Goal: Transaction & Acquisition: Purchase product/service

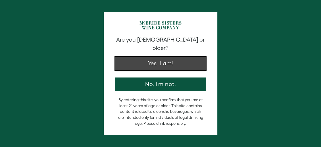
click at [161, 57] on button "Yes, I am!" at bounding box center [160, 64] width 91 height 14
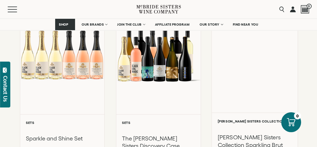
scroll to position [85, 0]
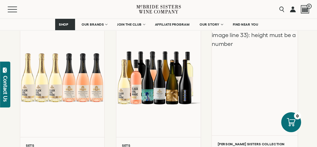
drag, startPoint x: 242, startPoint y: 106, endPoint x: 256, endPoint y: 112, distance: 14.3
click at [256, 112] on div "Liquid error (snippets/component__lazyload-image line 33): height must be a num…" at bounding box center [255, 74] width 86 height 121
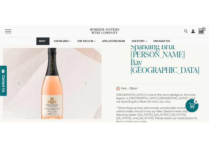
scroll to position [85, 0]
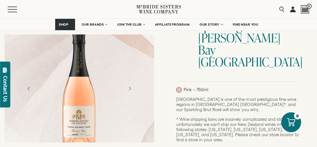
click at [77, 92] on div at bounding box center [79, 88] width 42 height 128
